Goal: Transaction & Acquisition: Book appointment/travel/reservation

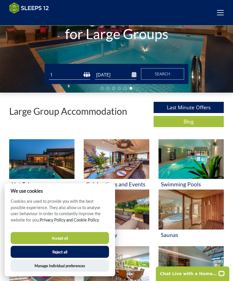
scroll to position [83, 0]
click at [67, 244] on button "Accept all" at bounding box center [60, 238] width 98 height 12
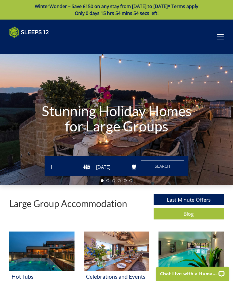
click at [132, 168] on input "[DATE]" at bounding box center [115, 168] width 41 height 10
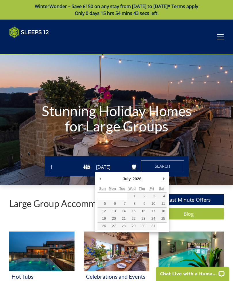
type input "[DATE]"
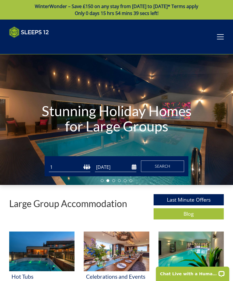
click at [85, 167] on select "1 2 3 4 5 6 7 8 9 10 11 12 13 14 15 16 17 18 19 20 21 22 23 24 25 26 27 28 29 3…" at bounding box center [69, 168] width 41 height 10
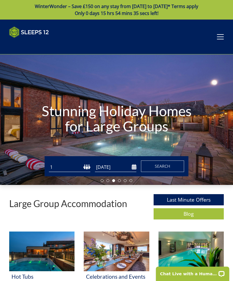
select select "12"
click at [167, 168] on span "Search" at bounding box center [163, 166] width 16 height 5
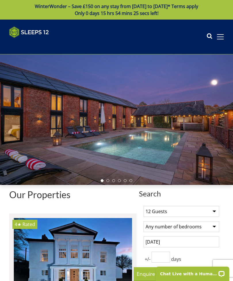
click at [215, 228] on select "Any number of bedrooms 4 Bedrooms 5 Bedrooms 6 Bedrooms 7 Bedrooms 8 Bedrooms 9…" at bounding box center [182, 226] width 76 height 11
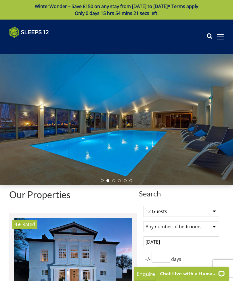
select select "6"
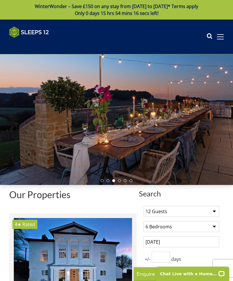
click at [221, 42] on div "Search Menu Properties My Booking Contact Us [PHONE_NUMBER] Search Check Availa…" at bounding box center [116, 36] width 233 height 21
click at [219, 37] on span at bounding box center [220, 37] width 7 height 1
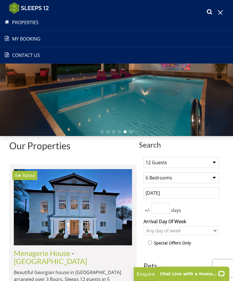
scroll to position [53, 0]
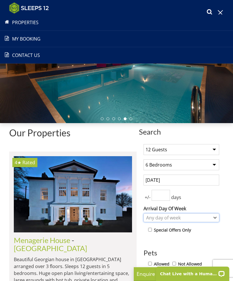
click at [217, 219] on div "Any day of week" at bounding box center [182, 218] width 76 height 9
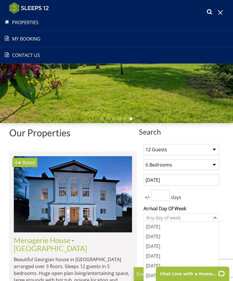
click at [157, 265] on div "[DATE]" at bounding box center [181, 266] width 75 height 10
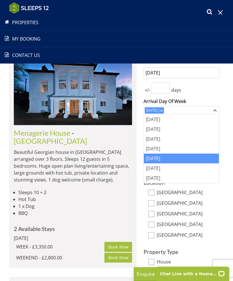
scroll to position [161, 0]
